Goal: Check status

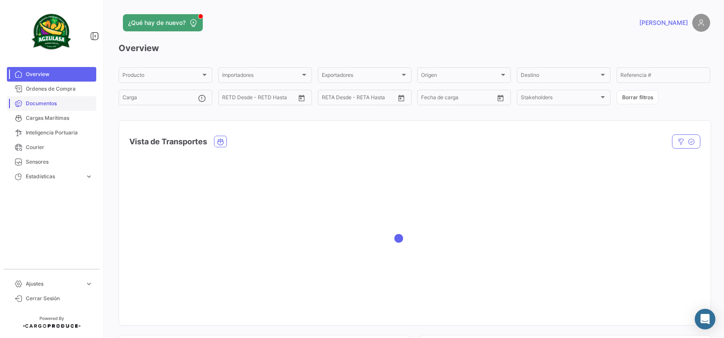
click at [43, 102] on span "Documentos" at bounding box center [59, 104] width 67 height 8
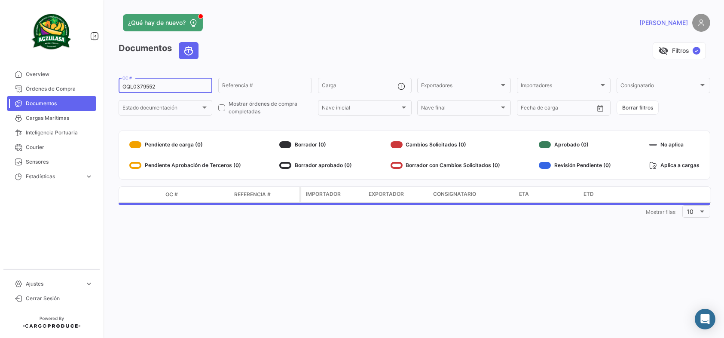
click at [175, 84] on input "GQL0379552" at bounding box center [165, 87] width 86 height 6
drag, startPoint x: 181, startPoint y: 91, endPoint x: 78, endPoint y: 87, distance: 102.7
click at [78, 87] on mat-sidenav-container "Overview Órdenes de Compra Documentos Cargas Marítimas Inteligencia Portuaria C…" at bounding box center [362, 169] width 724 height 338
click at [175, 84] on input "GQL0379552" at bounding box center [165, 87] width 86 height 6
drag, startPoint x: 178, startPoint y: 87, endPoint x: 50, endPoint y: 79, distance: 128.2
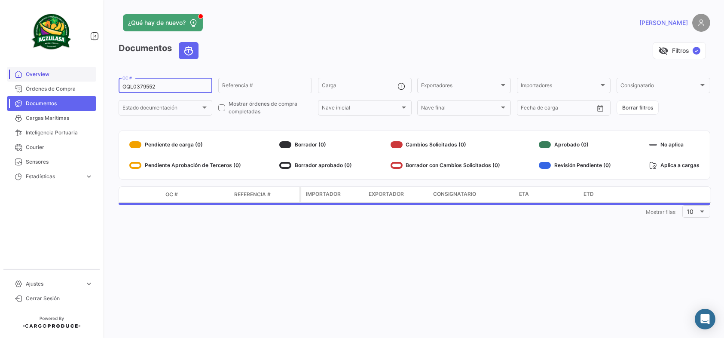
click at [50, 79] on mat-sidenav-container "Overview Órdenes de Compra Documentos Cargas Marítimas Inteligencia Portuaria C…" at bounding box center [362, 169] width 724 height 338
paste input "259344577"
type input "259344577"
drag, startPoint x: 156, startPoint y: 85, endPoint x: 97, endPoint y: 85, distance: 59.7
click at [97, 85] on mat-sidenav-container "Overview Órdenes de Compra Documentos Cargas Marítimas Inteligencia Portuaria C…" at bounding box center [362, 169] width 724 height 338
